Goal: Task Accomplishment & Management: Manage account settings

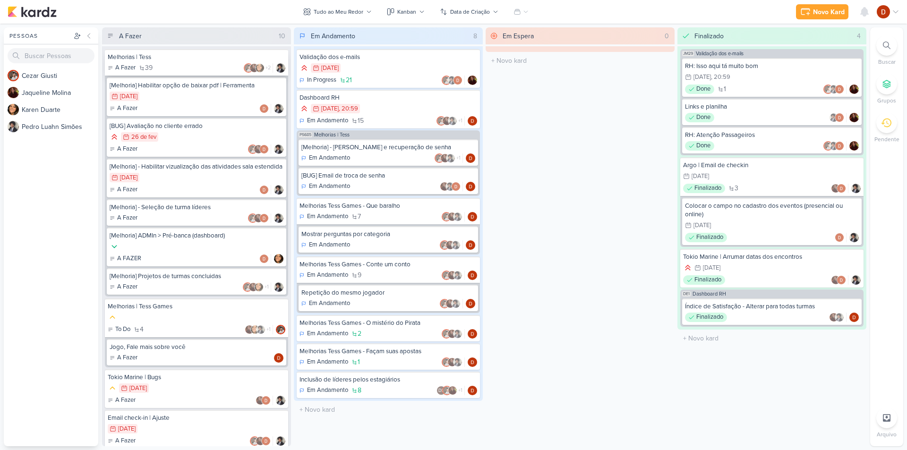
click at [200, 64] on div "A Fazer 39 +2" at bounding box center [197, 67] width 178 height 9
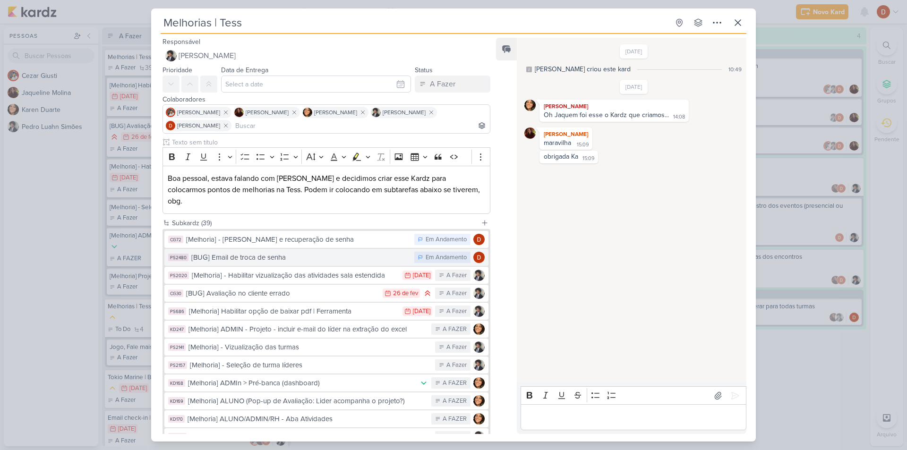
click at [310, 252] on div "[BUG] Email de troca de senha" at bounding box center [300, 257] width 218 height 11
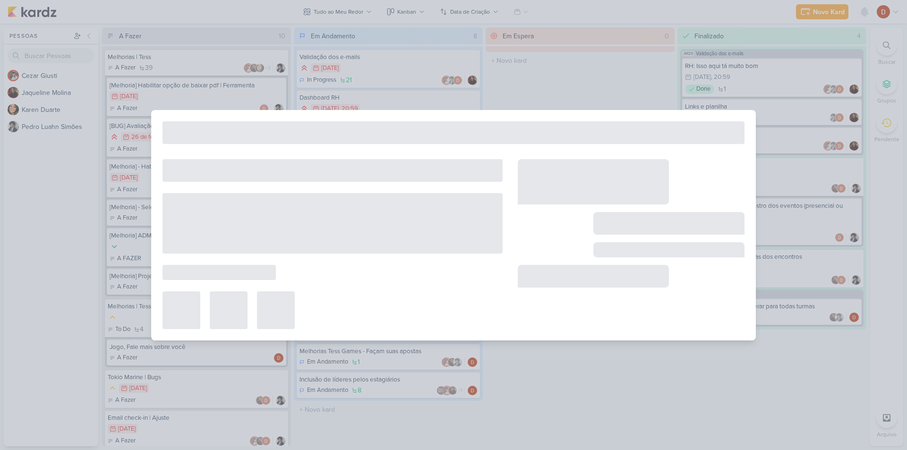
type input "[BUG] Email de troca de senha"
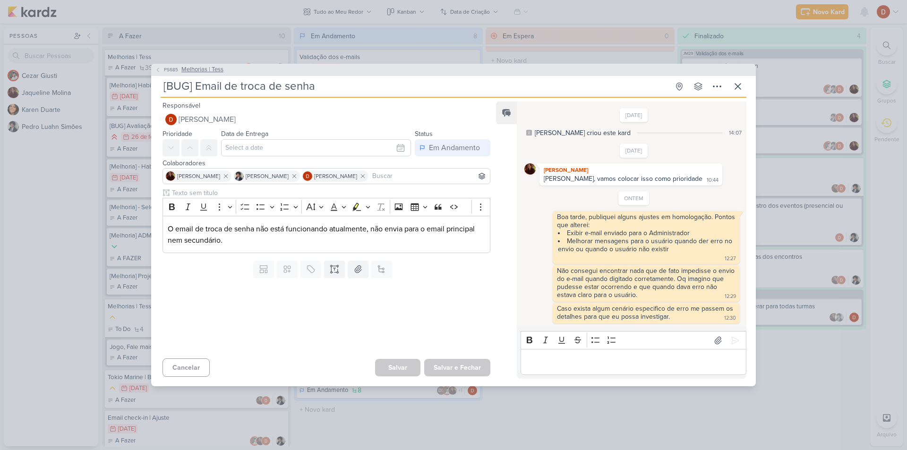
click at [161, 69] on button "PS685 Melhorias | Tess" at bounding box center [189, 69] width 69 height 9
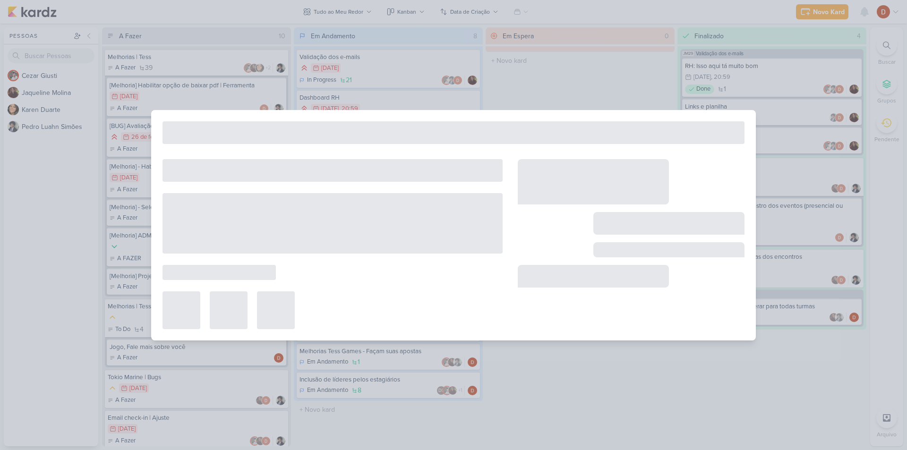
type input "Melhorias | Tess"
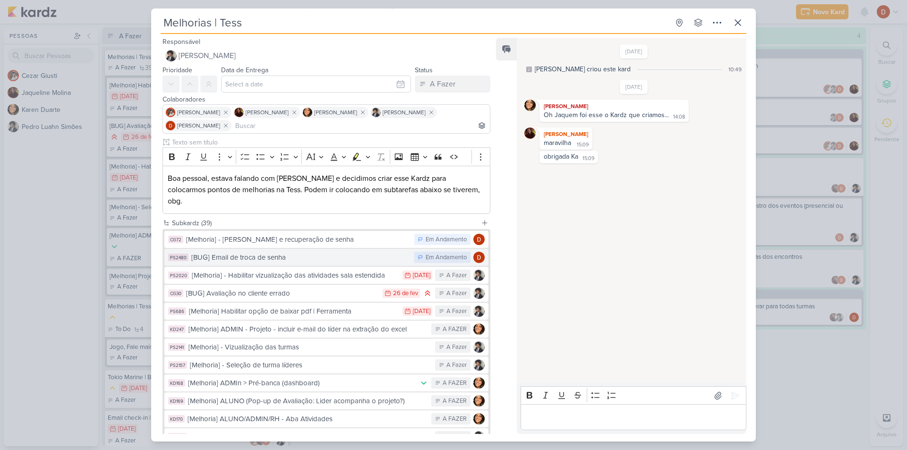
click at [287, 253] on button "PS2480 [BUG] Email de troca de senha Em Andamento" at bounding box center [326, 257] width 324 height 17
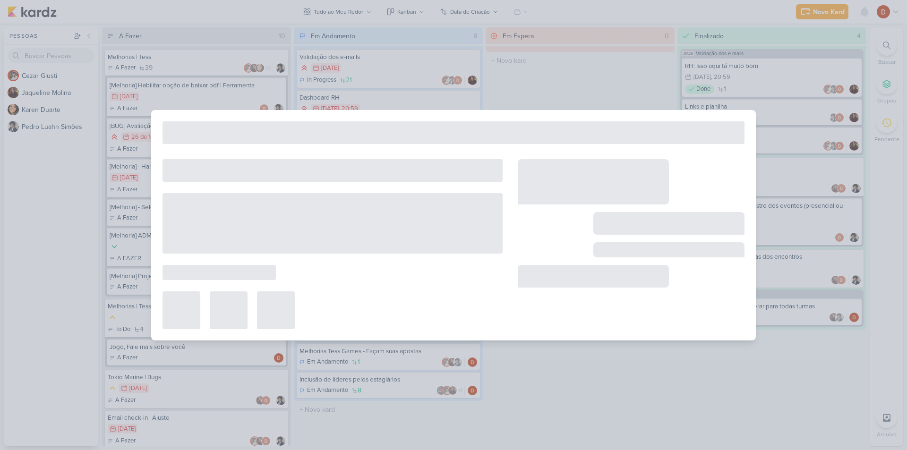
type input "[BUG] Email de troca de senha"
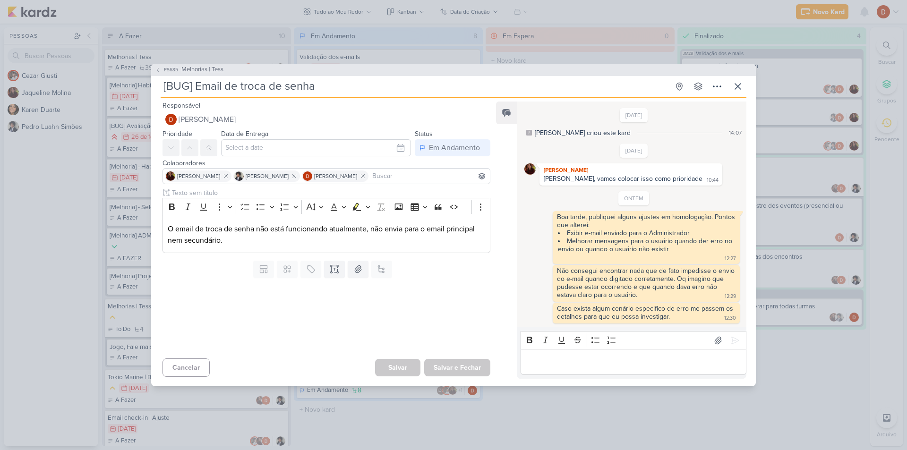
click at [159, 72] on icon at bounding box center [158, 70] width 6 height 6
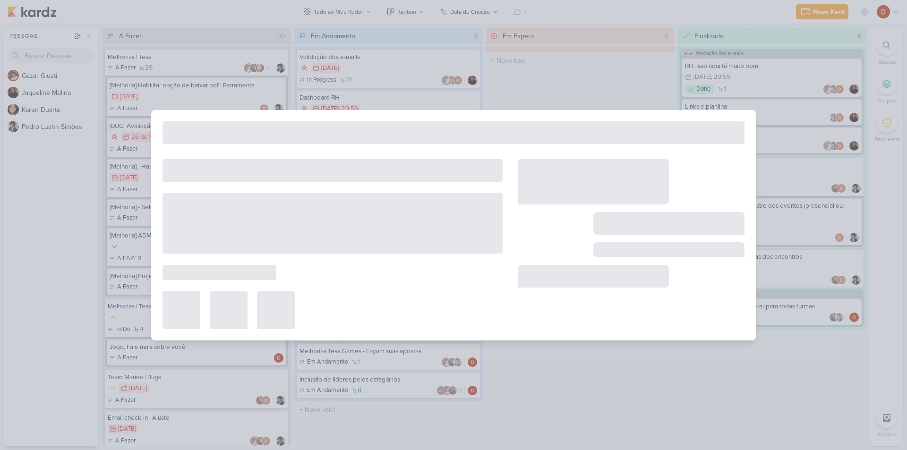
type input "Melhorias | Tess"
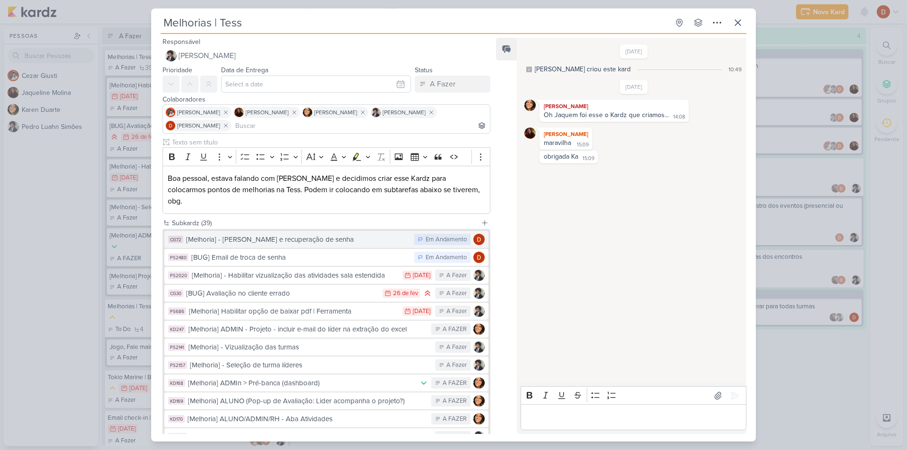
click at [220, 234] on div "[Melhoria] - [PERSON_NAME] e recuperação de senha" at bounding box center [298, 239] width 224 height 11
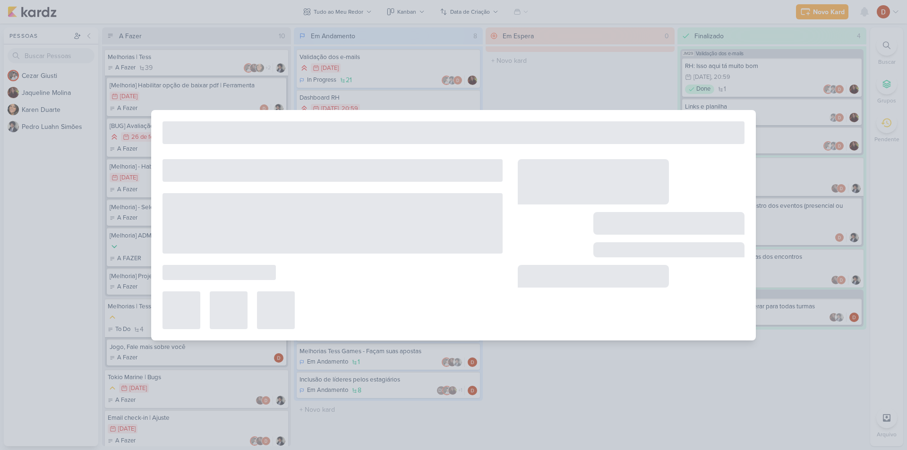
type input "[Melhoria] - [PERSON_NAME] e recuperação de senha"
